Goal: Transaction & Acquisition: Download file/media

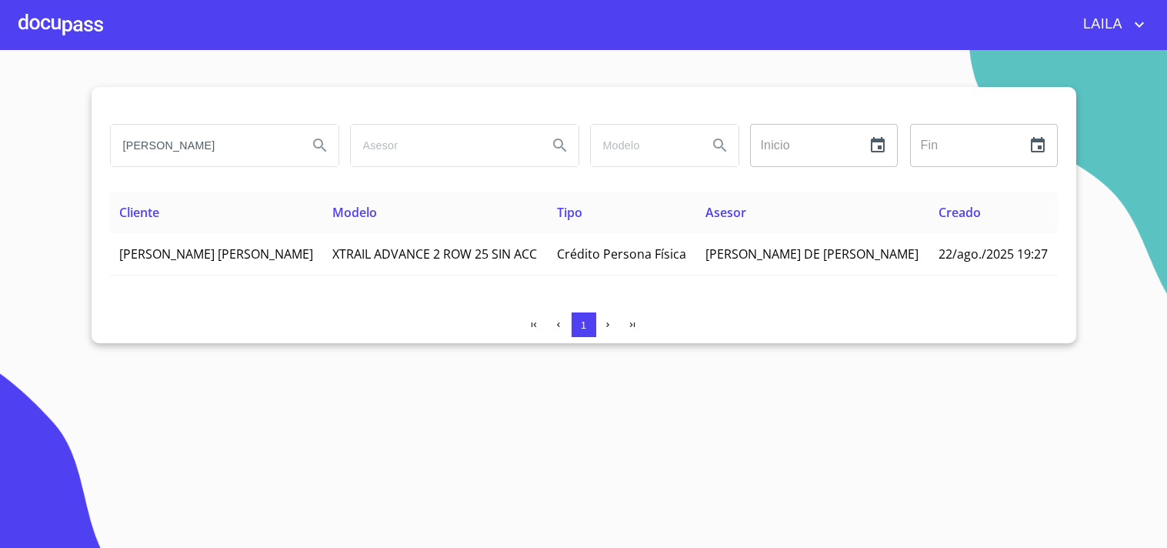
click at [249, 140] on input "[PERSON_NAME]" at bounding box center [203, 146] width 185 height 42
type input "r"
type input "[PERSON_NAME] [PERSON_NAME]"
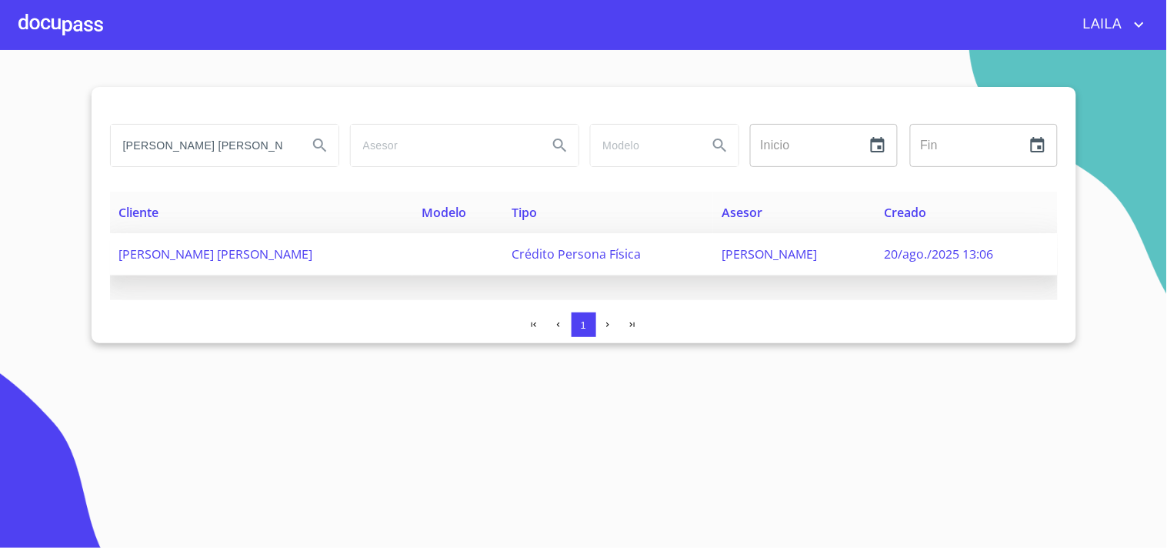
click at [211, 259] on span "[PERSON_NAME] [PERSON_NAME]" at bounding box center [216, 253] width 194 height 17
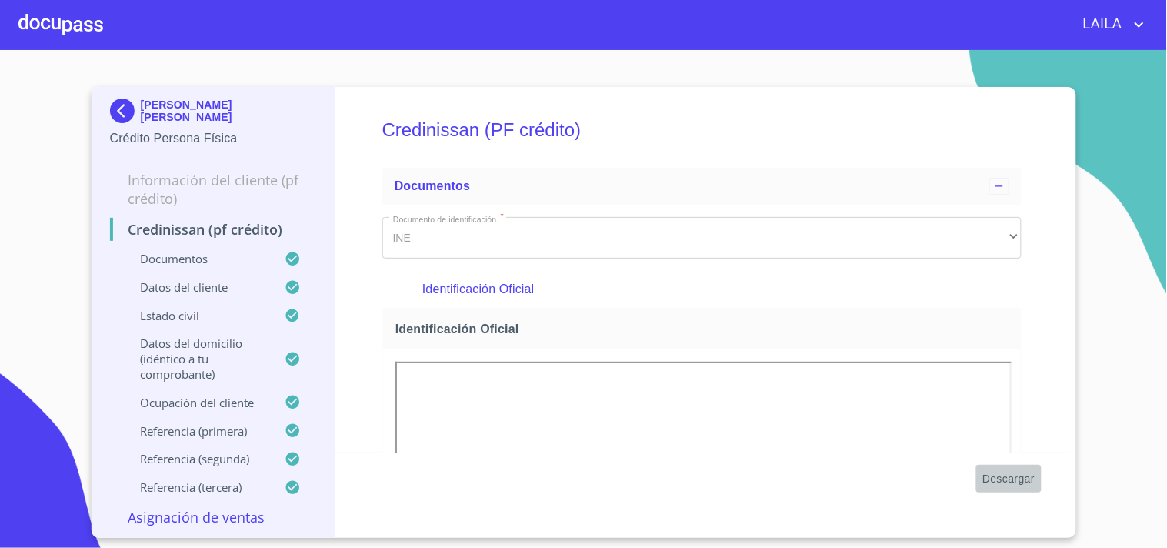
click at [1028, 481] on span "Descargar" at bounding box center [1009, 478] width 52 height 19
